Goal: Task Accomplishment & Management: Manage account settings

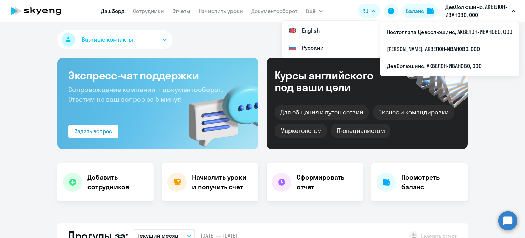
select select "30"
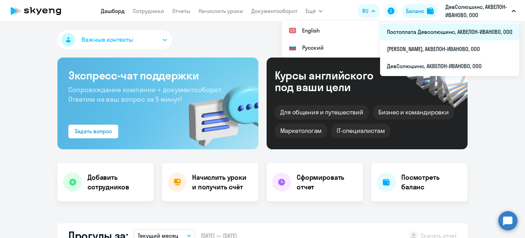
click at [451, 32] on li "Постоплата Девсолюшинс, АКВЕЛОН-ИВАНОВО, ООО" at bounding box center [449, 31] width 139 height 17
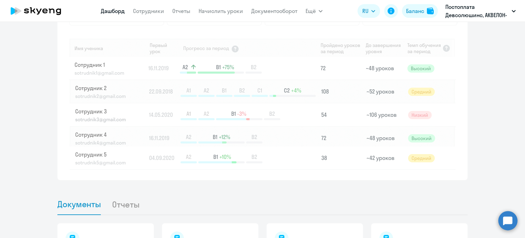
scroll to position [378, 0]
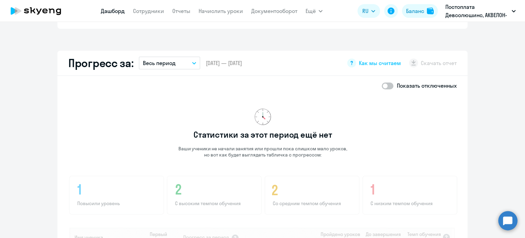
click at [149, 15] on app-menu-item-link "Сотрудники" at bounding box center [148, 11] width 31 height 9
click at [149, 13] on link "Сотрудники" at bounding box center [148, 11] width 31 height 7
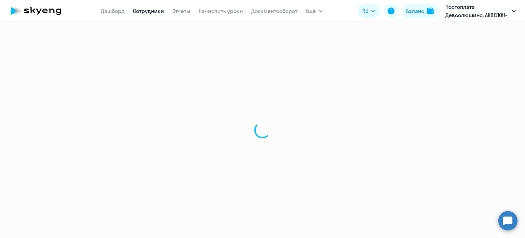
select select "30"
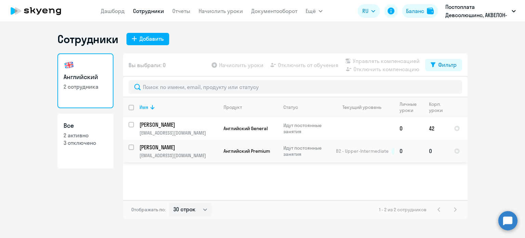
click at [439, 151] on td "0" at bounding box center [436, 151] width 25 height 23
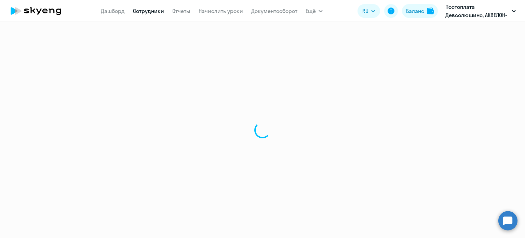
select select "english"
select select "30"
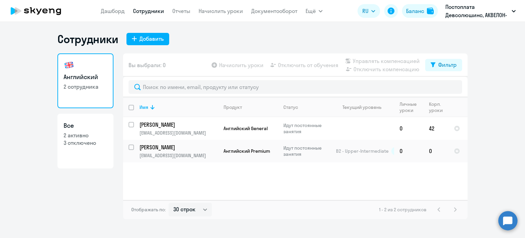
click at [244, 65] on app-table-action-button "Начислить уроки" at bounding box center [236, 65] width 53 height 8
click at [132, 146] on input "select row 15203189" at bounding box center [136, 151] width 14 height 14
checkbox input "true"
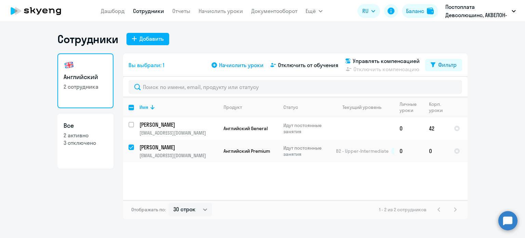
click at [237, 63] on span "Начислить уроки" at bounding box center [241, 65] width 44 height 8
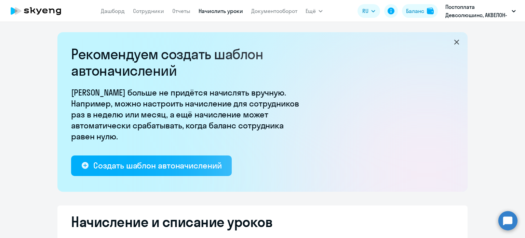
click at [453, 43] on icon at bounding box center [457, 42] width 8 height 8
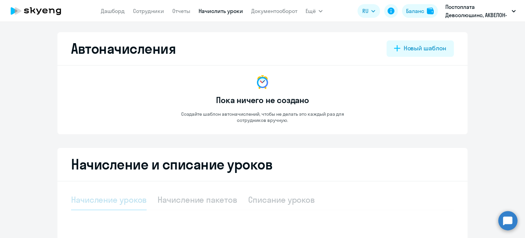
select select "10"
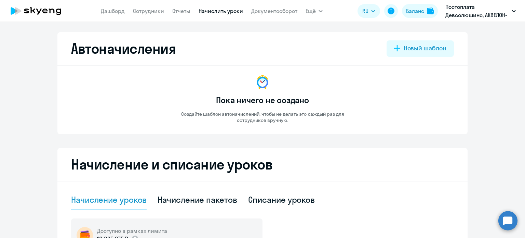
scroll to position [189, 0]
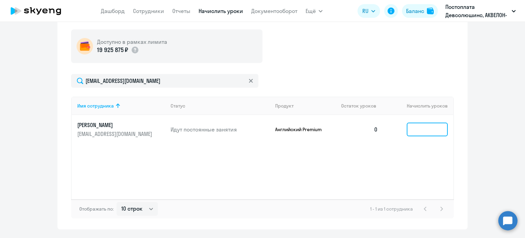
click at [422, 134] on input at bounding box center [427, 129] width 41 height 14
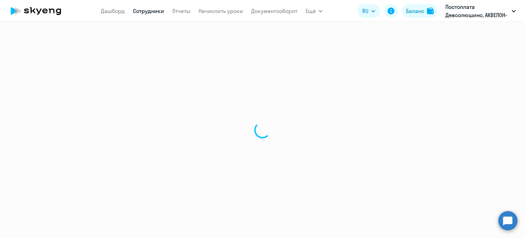
select select "30"
